Goal: Information Seeking & Learning: Compare options

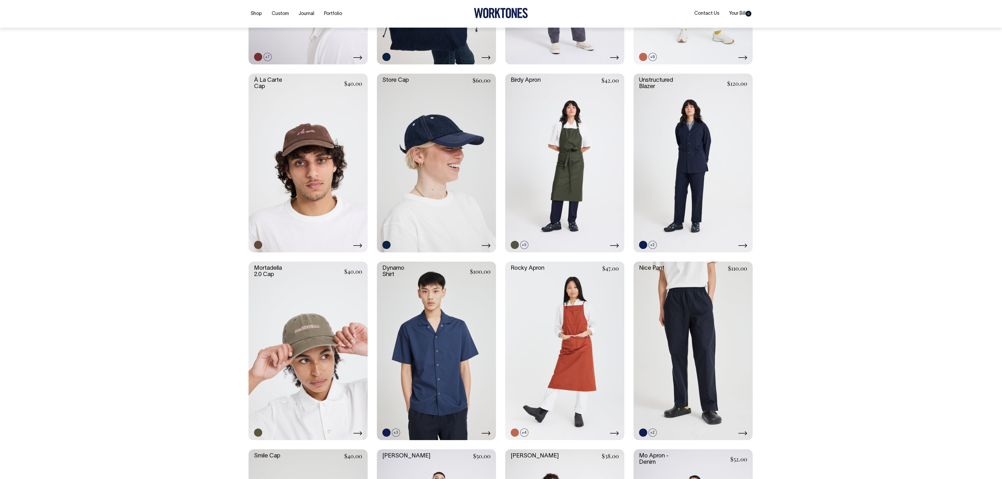
click at [578, 187] on link at bounding box center [564, 162] width 119 height 179
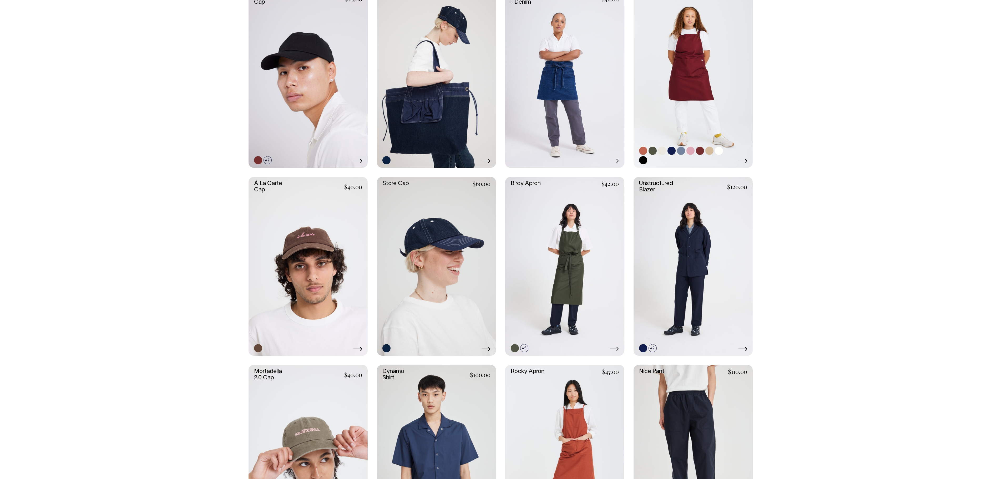
click at [718, 81] on link at bounding box center [693, 78] width 119 height 179
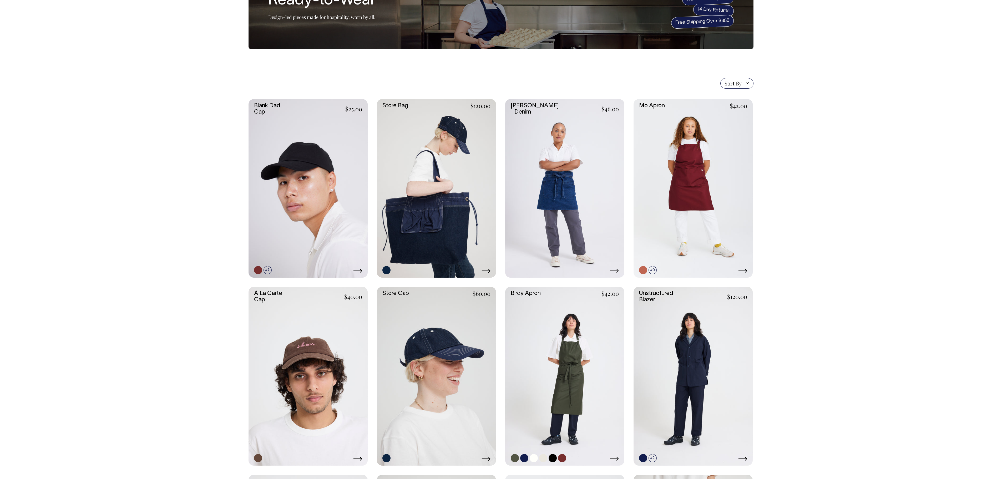
click at [563, 375] on link at bounding box center [564, 376] width 119 height 179
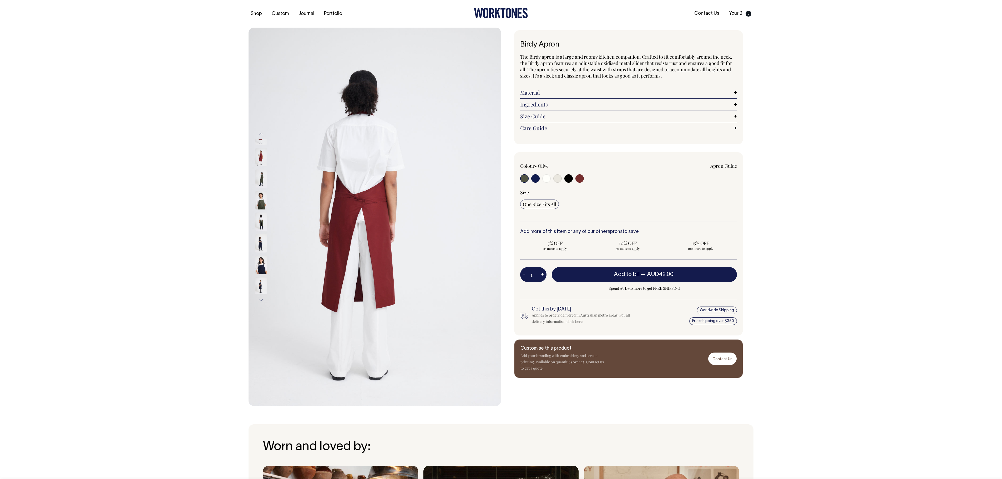
click at [261, 145] on img at bounding box center [261, 135] width 12 height 18
click at [258, 168] on div at bounding box center [268, 157] width 26 height 22
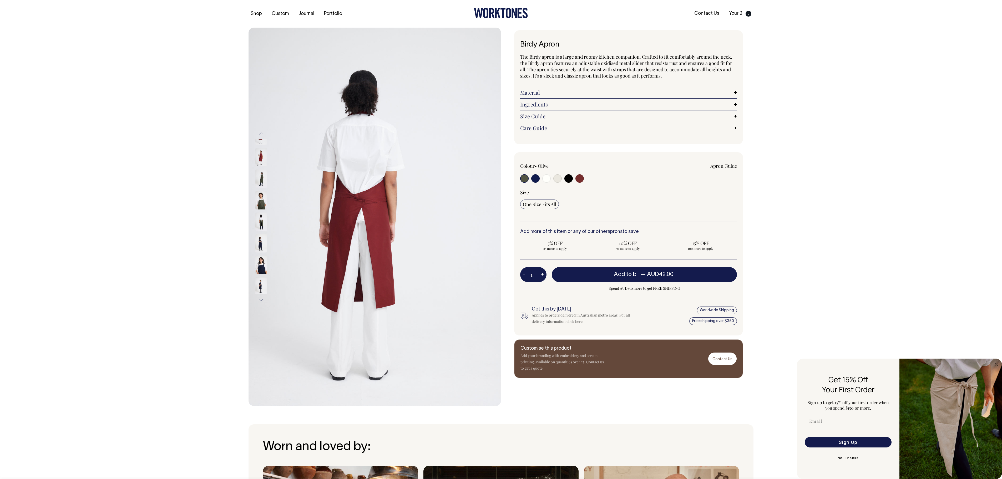
click at [261, 188] on img at bounding box center [261, 178] width 12 height 18
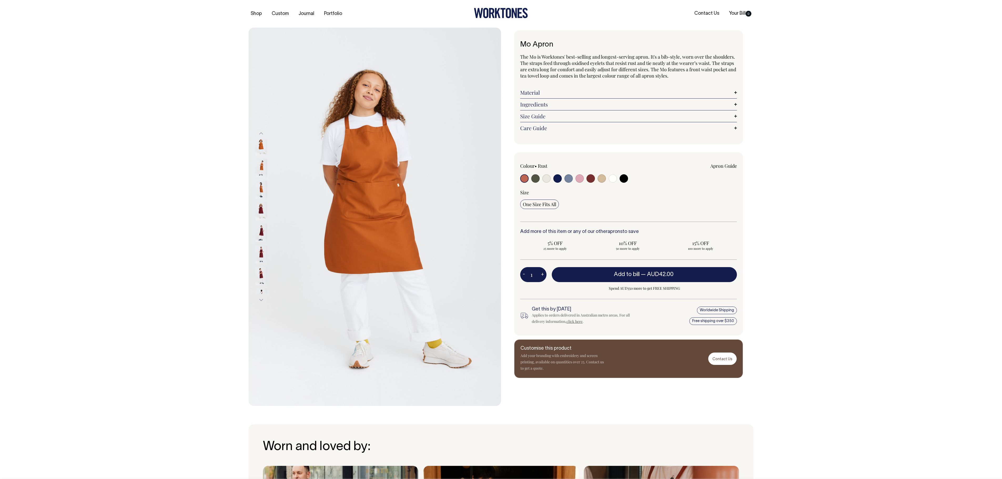
click at [262, 302] on button "Next" at bounding box center [261, 300] width 8 height 12
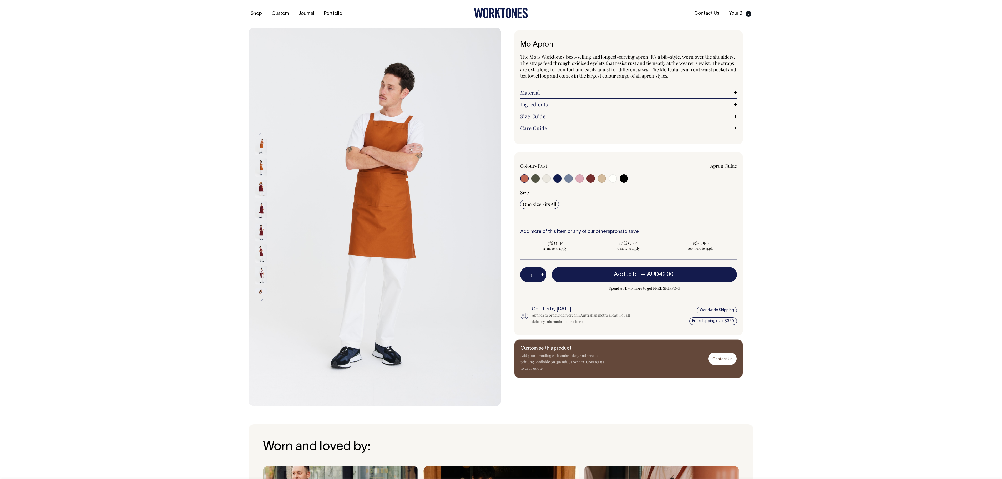
click at [262, 300] on button "Next" at bounding box center [261, 300] width 8 height 12
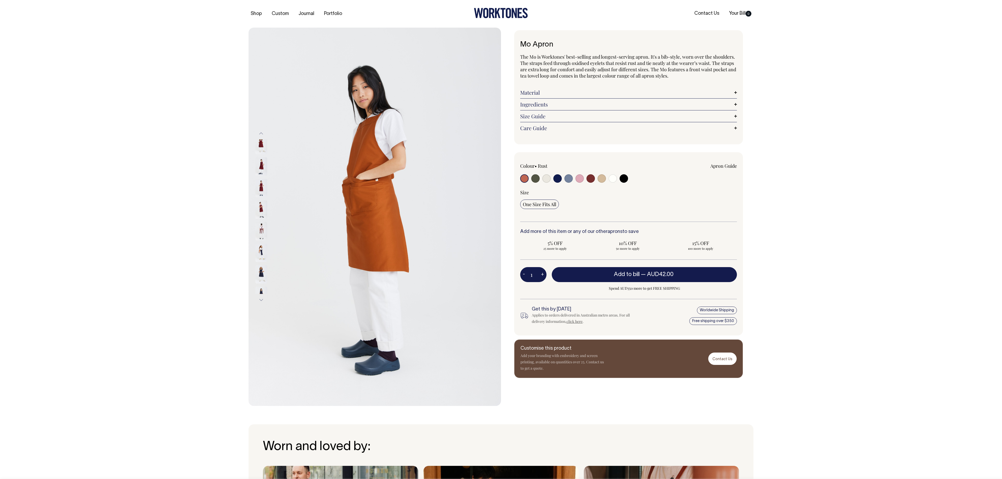
click at [262, 300] on button "Next" at bounding box center [261, 300] width 8 height 12
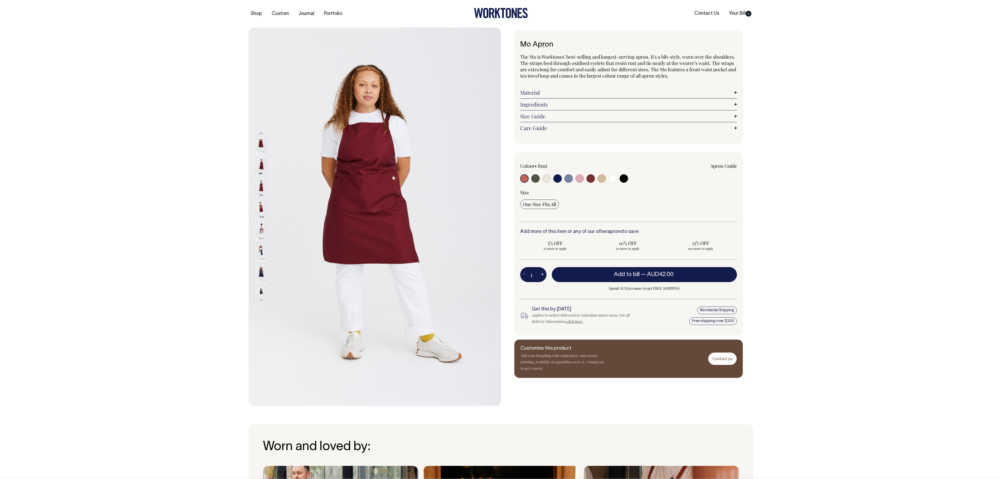
click at [262, 300] on button "Next" at bounding box center [261, 300] width 8 height 12
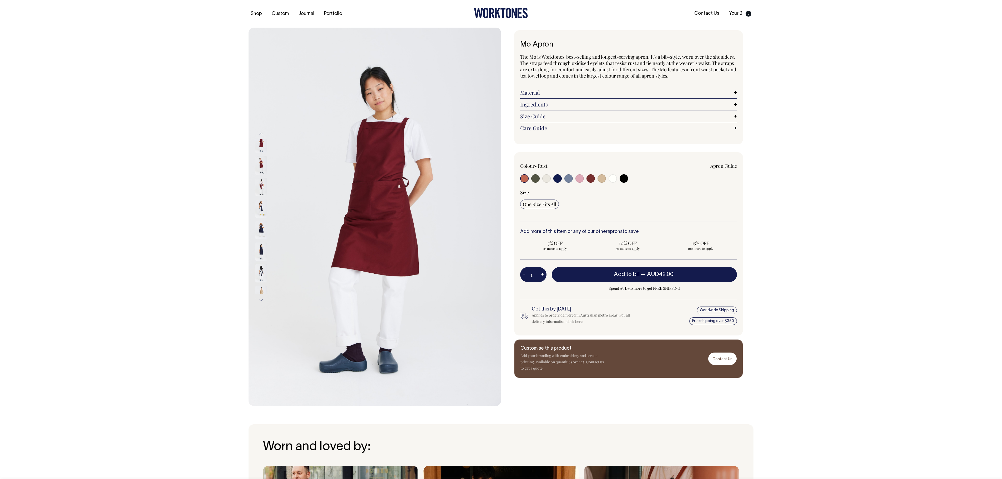
click at [262, 300] on button "Next" at bounding box center [261, 300] width 8 height 12
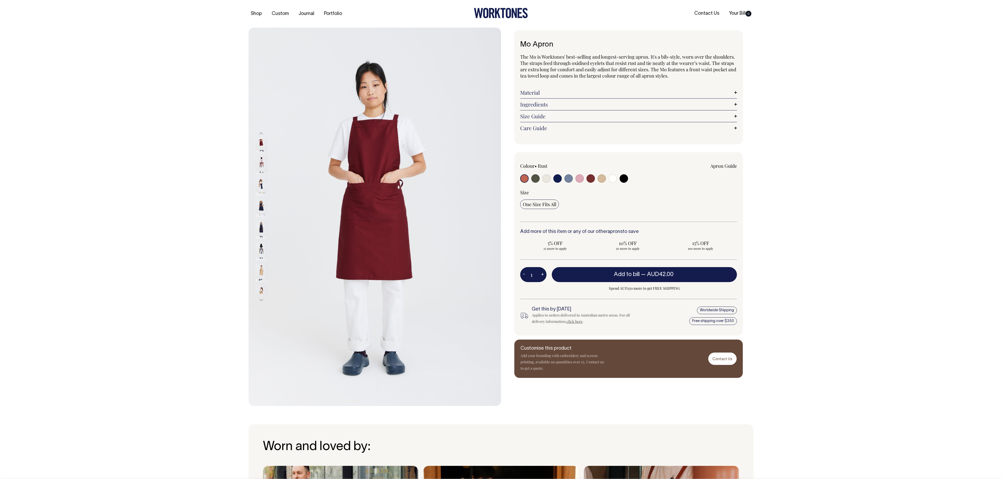
click at [262, 300] on button "Next" at bounding box center [261, 300] width 8 height 12
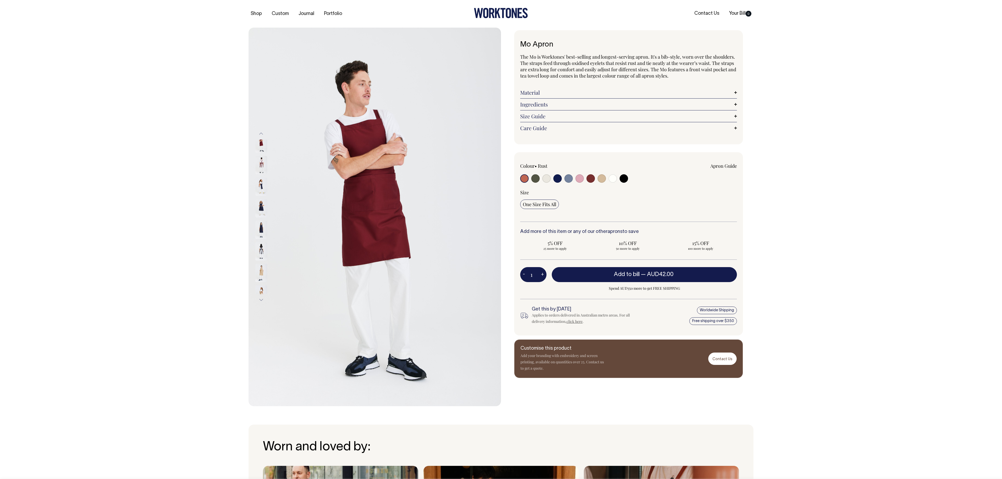
click at [260, 301] on button "Next" at bounding box center [261, 300] width 8 height 12
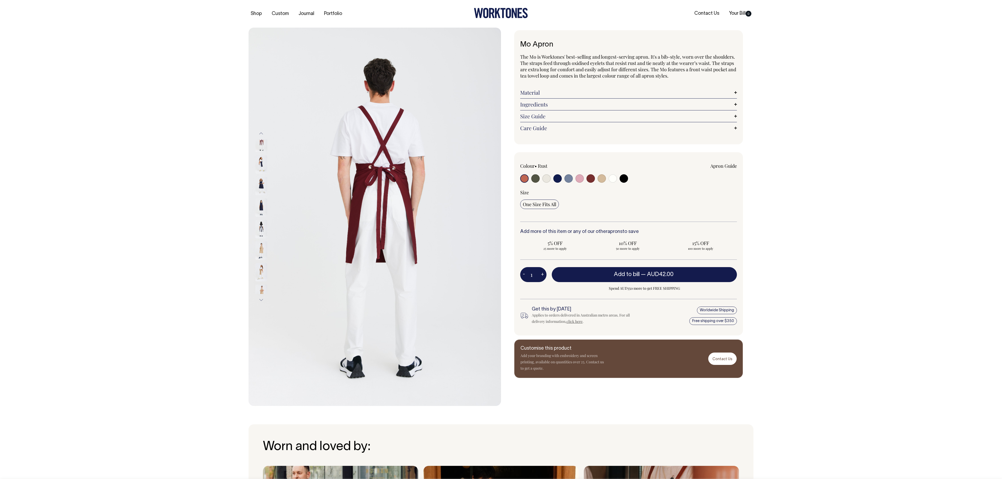
click at [613, 175] on input "radio" at bounding box center [613, 178] width 8 height 8
radio input "true"
select select "Off-White"
